Goal: Task Accomplishment & Management: Manage account settings

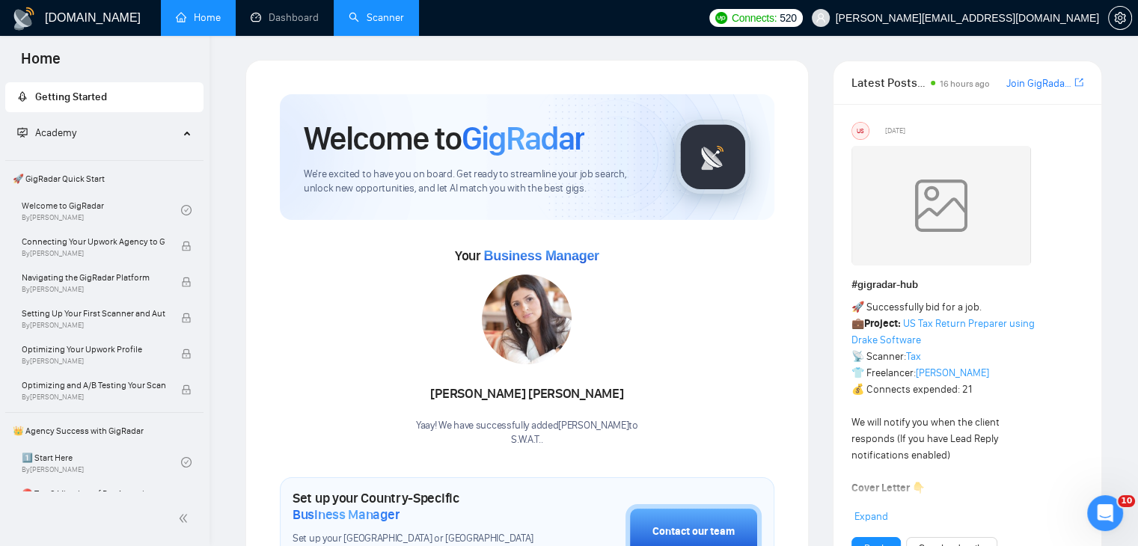
click at [370, 11] on link "Scanner" at bounding box center [376, 17] width 55 height 13
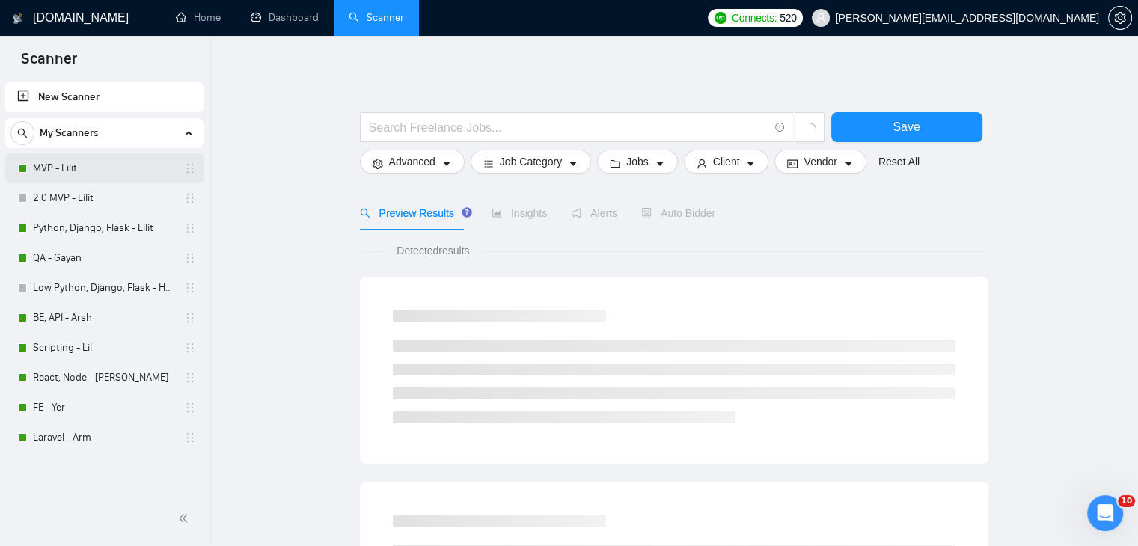
click at [105, 162] on link "MVP - Lilit" at bounding box center [104, 168] width 142 height 30
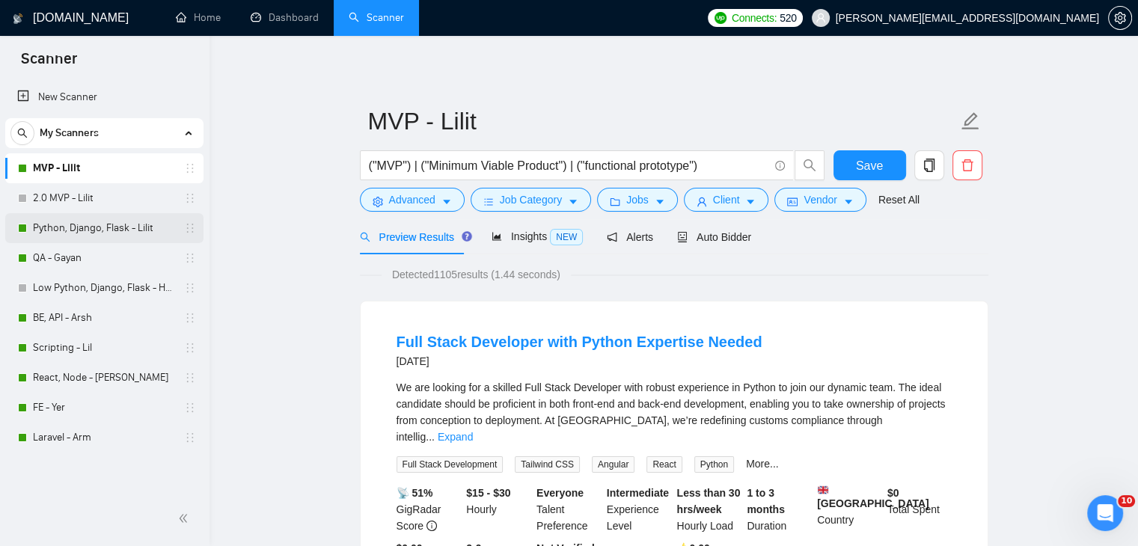
click at [112, 223] on link "Python, Django, Flask - Lilit" at bounding box center [104, 228] width 142 height 30
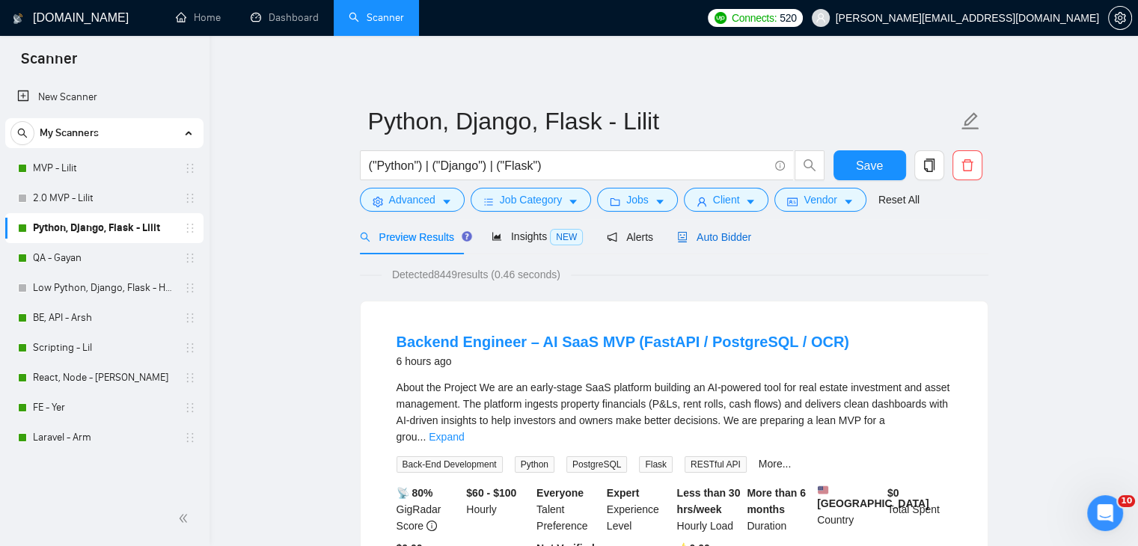
click at [721, 242] on span "Auto Bidder" at bounding box center [714, 237] width 74 height 12
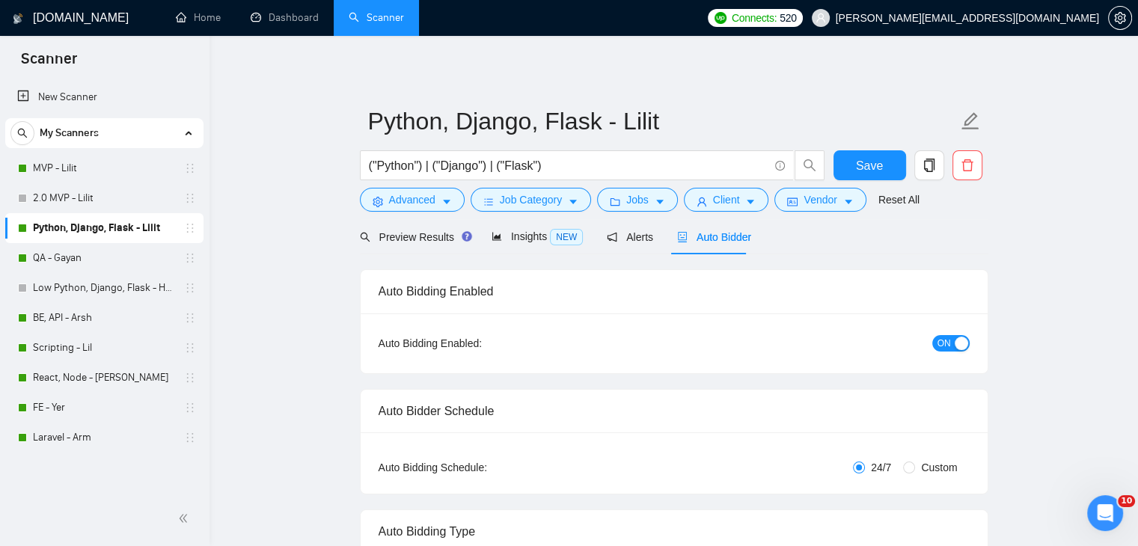
checkbox input "true"
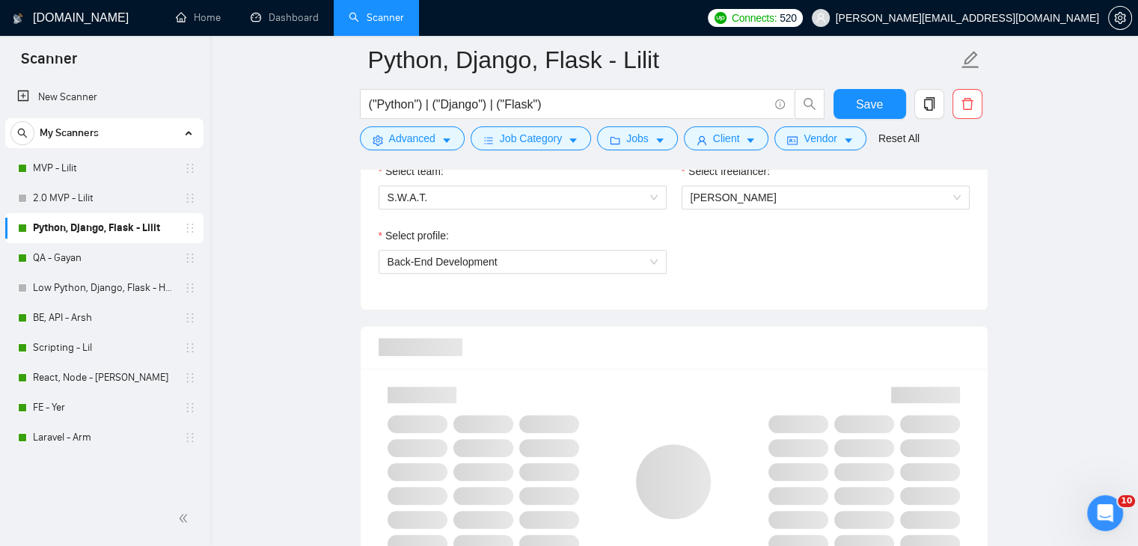
scroll to position [898, 0]
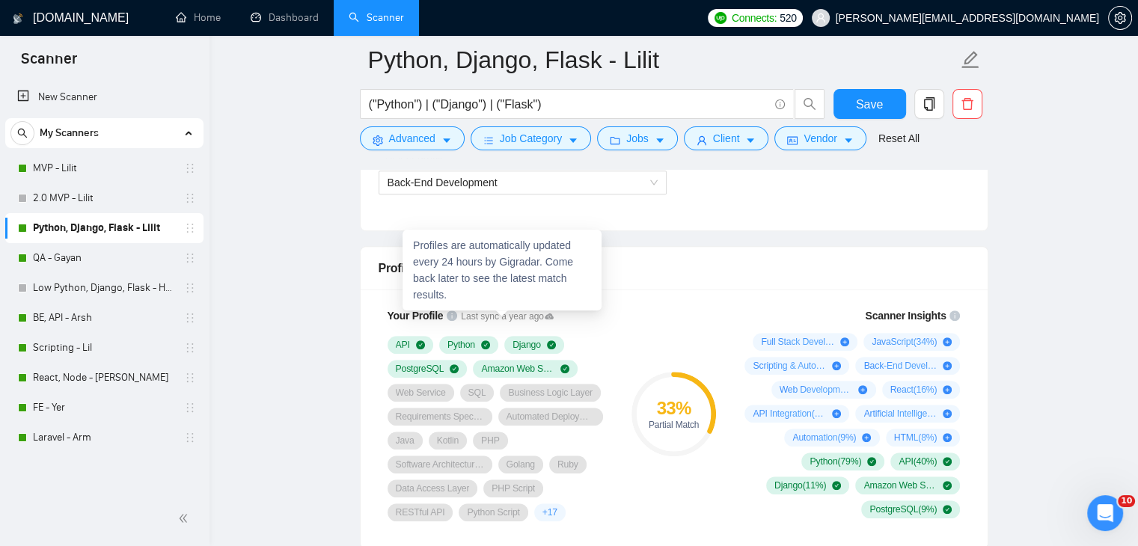
click at [545, 314] on icon at bounding box center [549, 316] width 9 height 6
click at [447, 315] on icon "info-circle" at bounding box center [452, 315] width 10 height 10
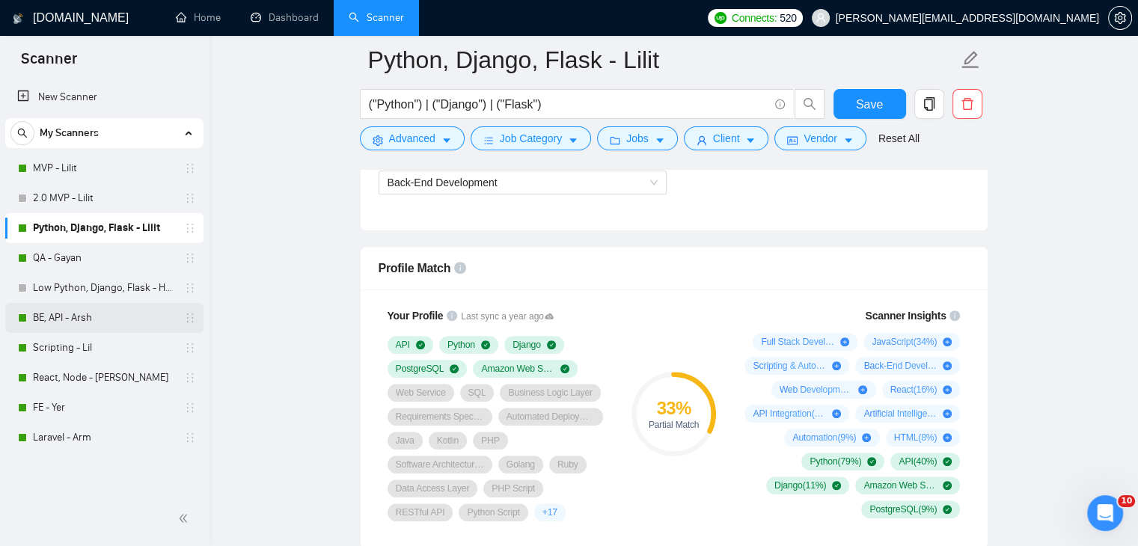
click at [109, 314] on link "BE, API - Arsh" at bounding box center [104, 318] width 142 height 30
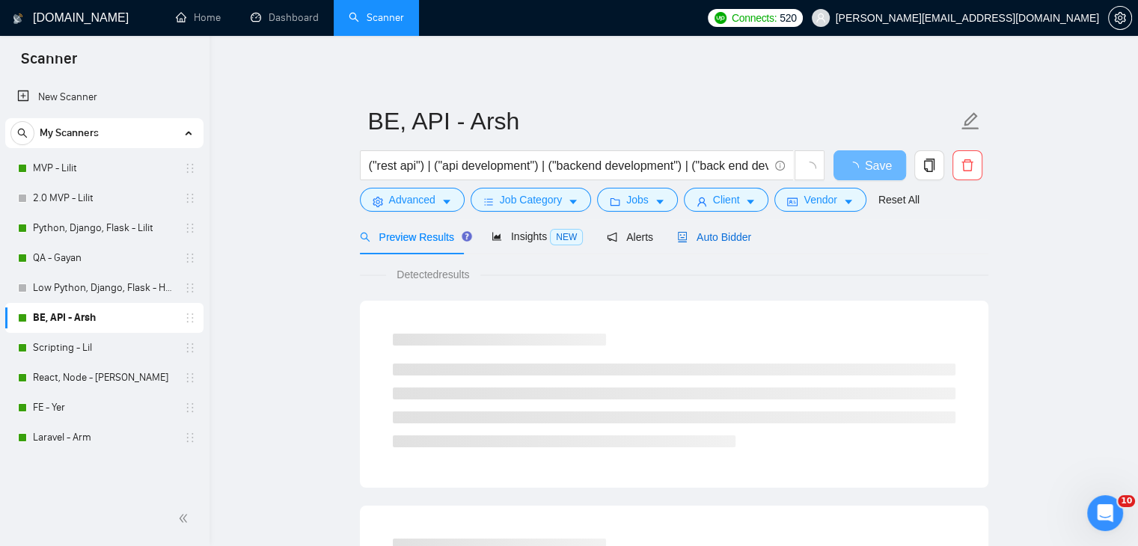
click at [703, 239] on span "Auto Bidder" at bounding box center [714, 237] width 74 height 12
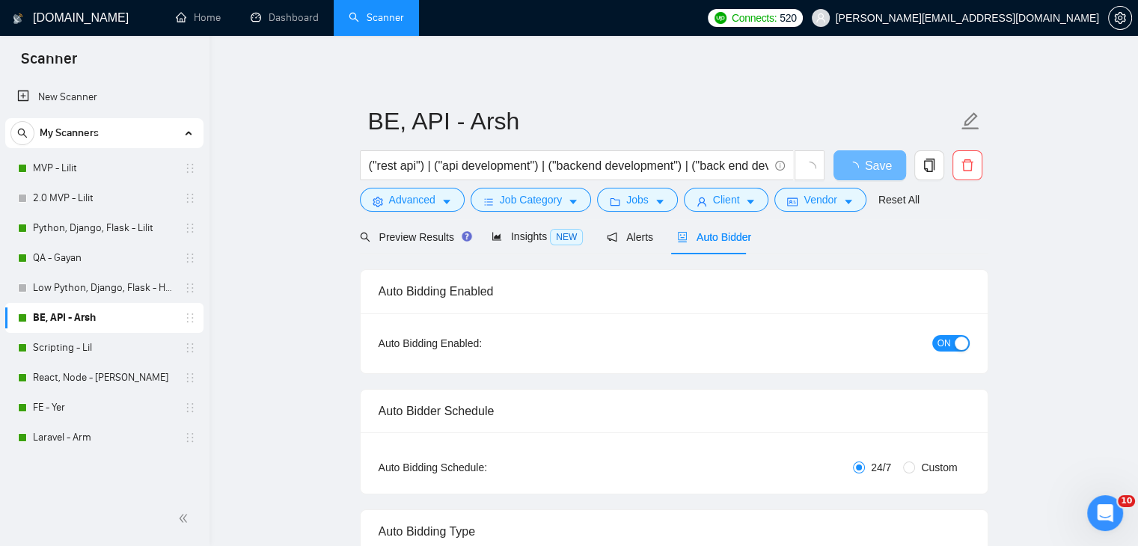
checkbox input "true"
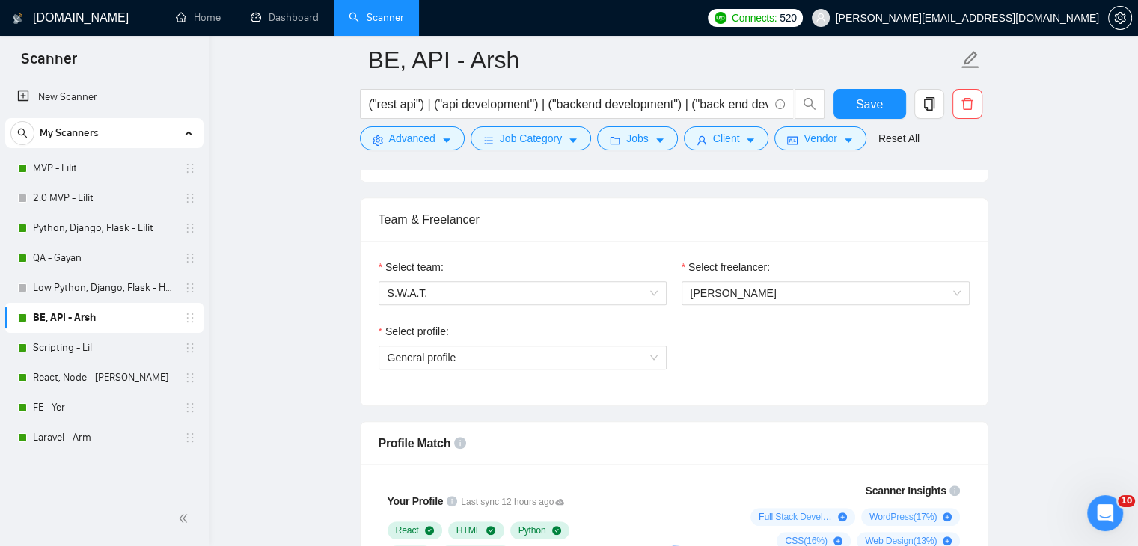
scroll to position [748, 0]
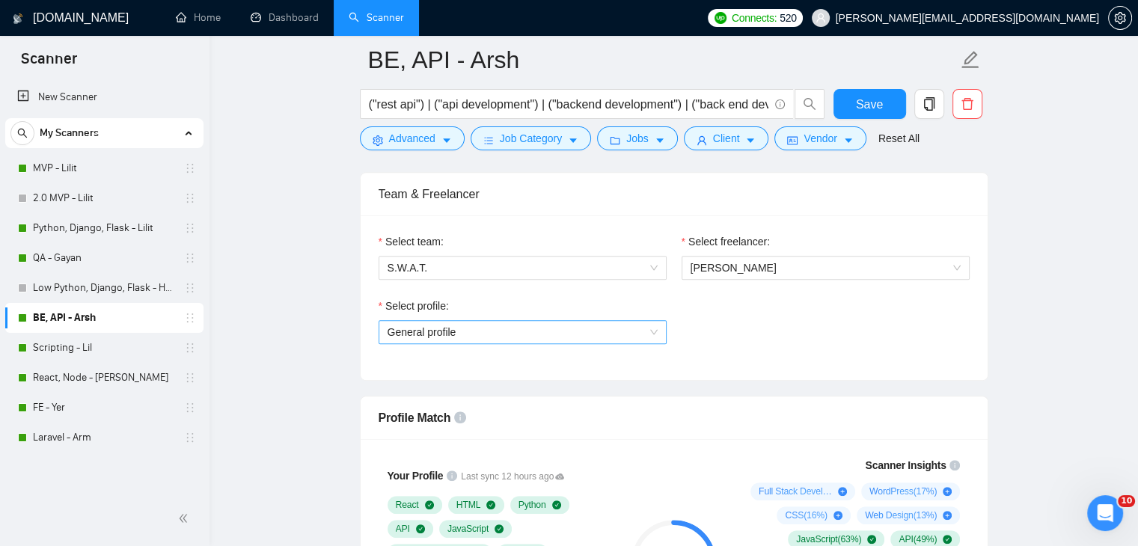
click at [619, 333] on span "General profile" at bounding box center [523, 332] width 270 height 22
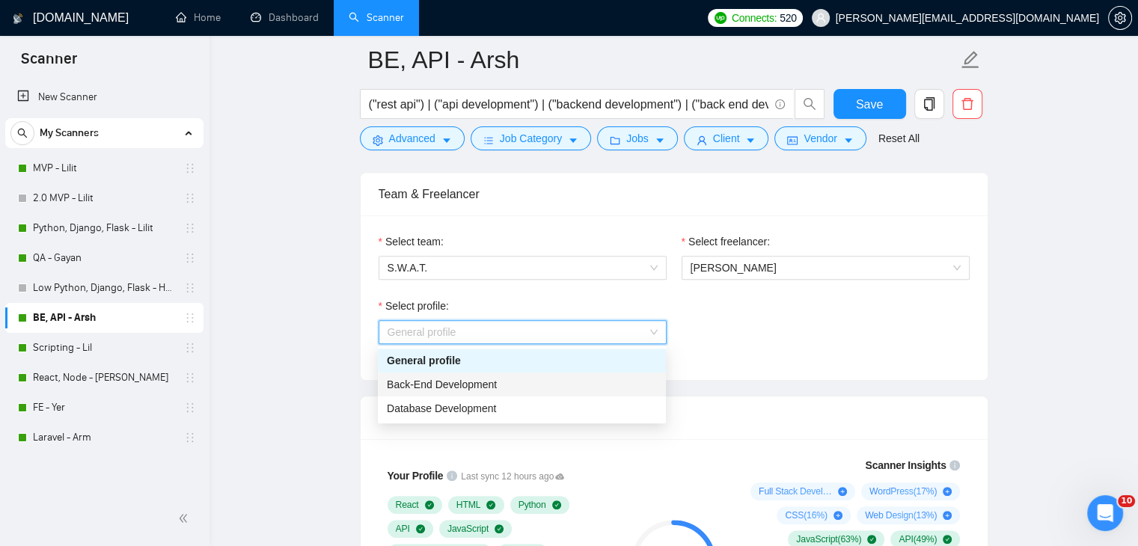
click at [569, 377] on div "Back-End Development" at bounding box center [522, 384] width 270 height 16
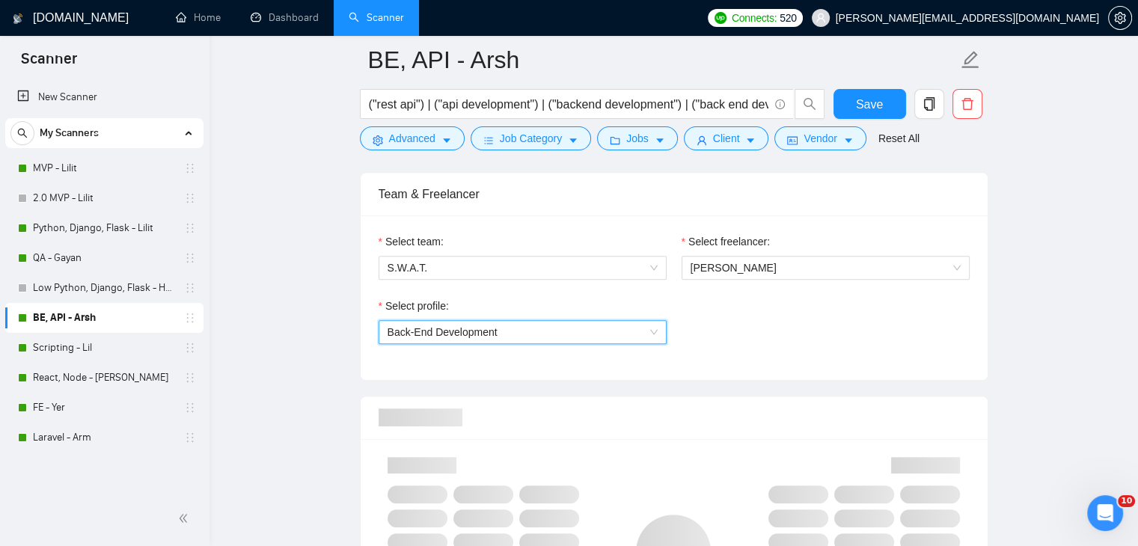
click at [739, 346] on div "Select profile: 1110580748673863680 Back-End Development" at bounding box center [674, 330] width 606 height 64
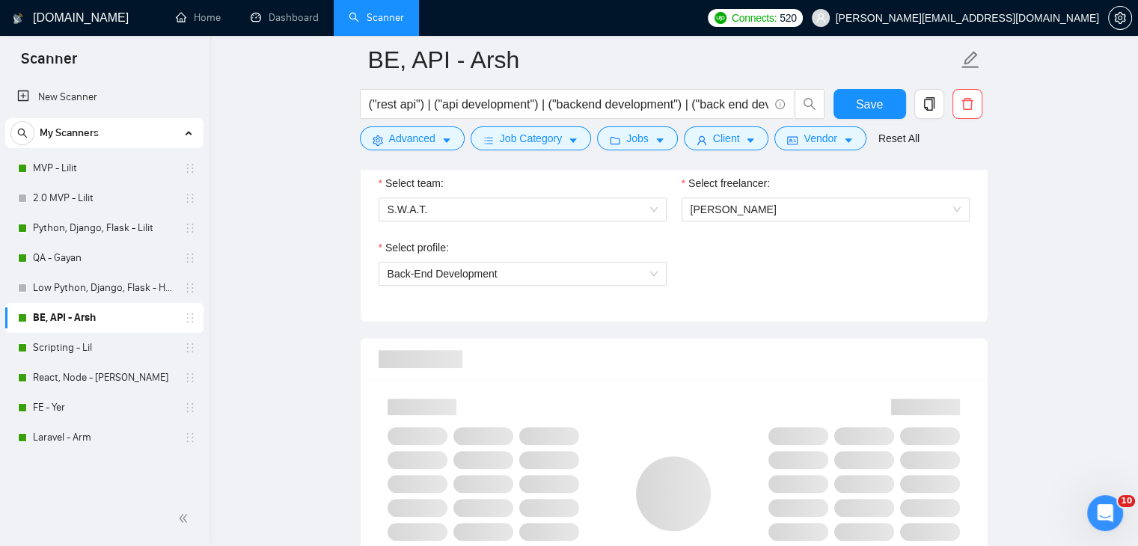
scroll to position [898, 0]
